Goal: Use online tool/utility: Utilize a website feature to perform a specific function

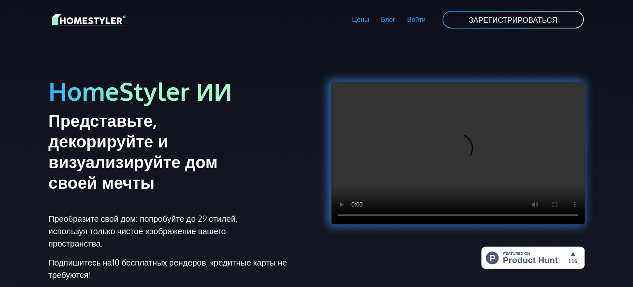
scroll to position [207, 0]
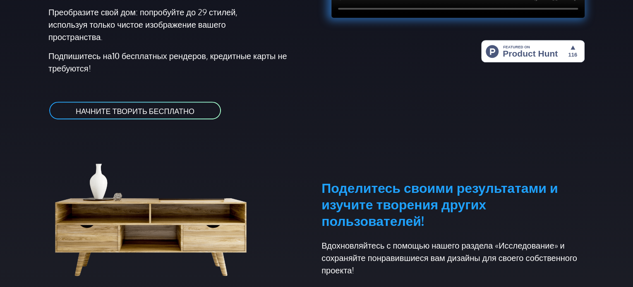
click at [180, 112] on font "НАЧНИТЕ ТВОРИТЬ БЕСПЛАТНО" at bounding box center [135, 110] width 119 height 9
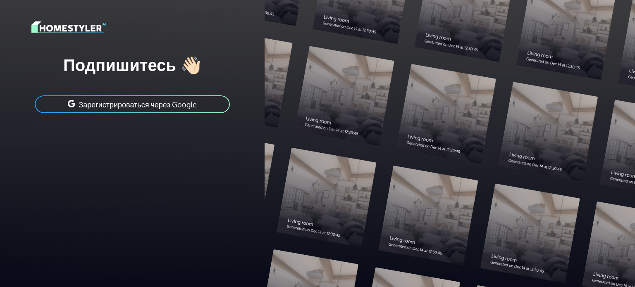
click at [166, 106] on font "Зарегистрироваться через Google" at bounding box center [138, 104] width 118 height 9
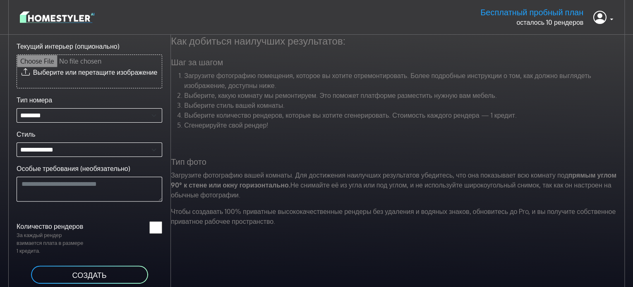
click at [80, 19] on img at bounding box center [57, 17] width 74 height 14
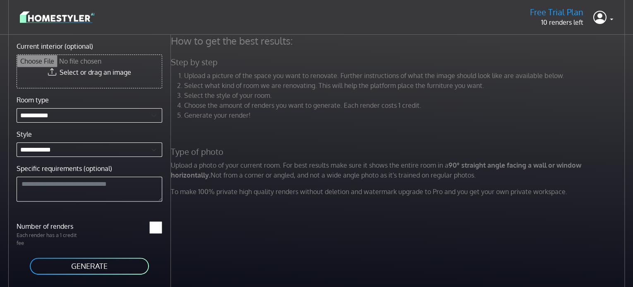
click at [36, 16] on img at bounding box center [57, 17] width 74 height 14
click at [610, 21] on link at bounding box center [603, 17] width 20 height 20
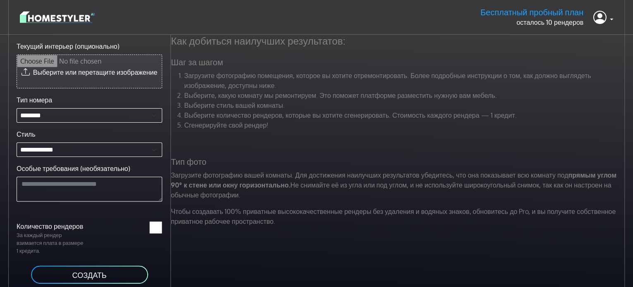
click at [81, 79] on input "Текущий интерьер (опционально)" at bounding box center [89, 71] width 145 height 33
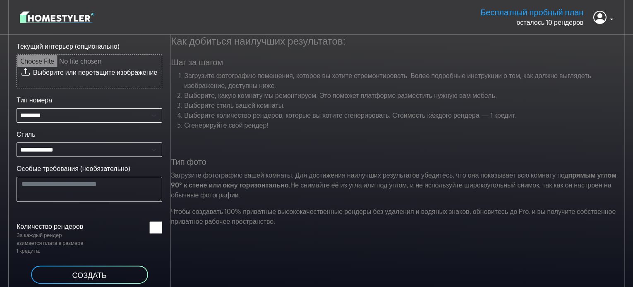
type input "**********"
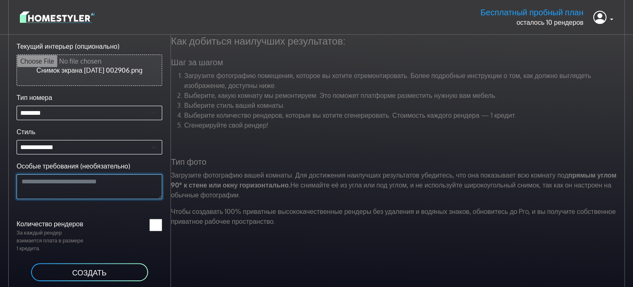
click at [121, 193] on textarea "Особые требования (необязательно)" at bounding box center [90, 187] width 146 height 25
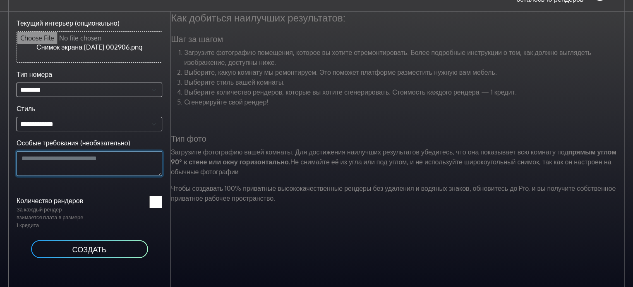
scroll to position [35, 0]
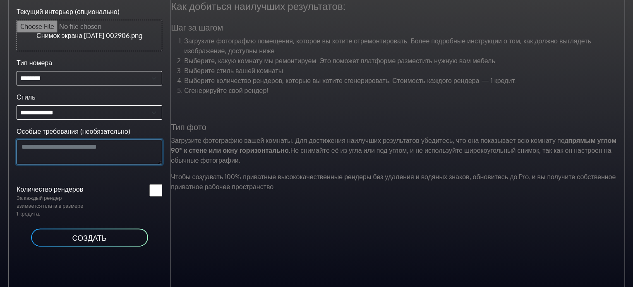
click at [127, 148] on textarea "Особые требования (необязательно)" at bounding box center [90, 152] width 146 height 25
type textarea "**********"
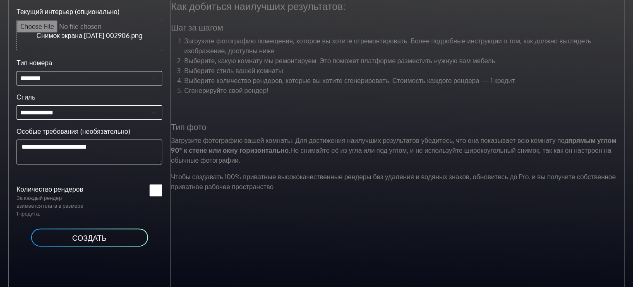
click at [95, 234] on font "СОЗДАТЬ" at bounding box center [89, 238] width 34 height 9
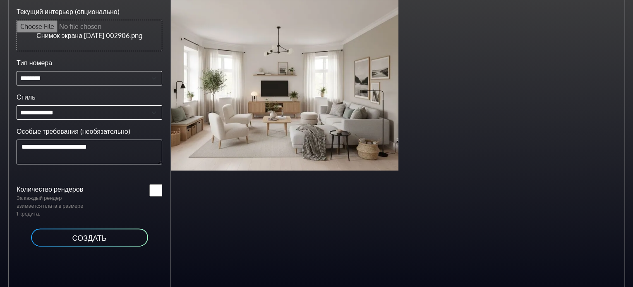
scroll to position [0, 0]
